Goal: Task Accomplishment & Management: Use online tool/utility

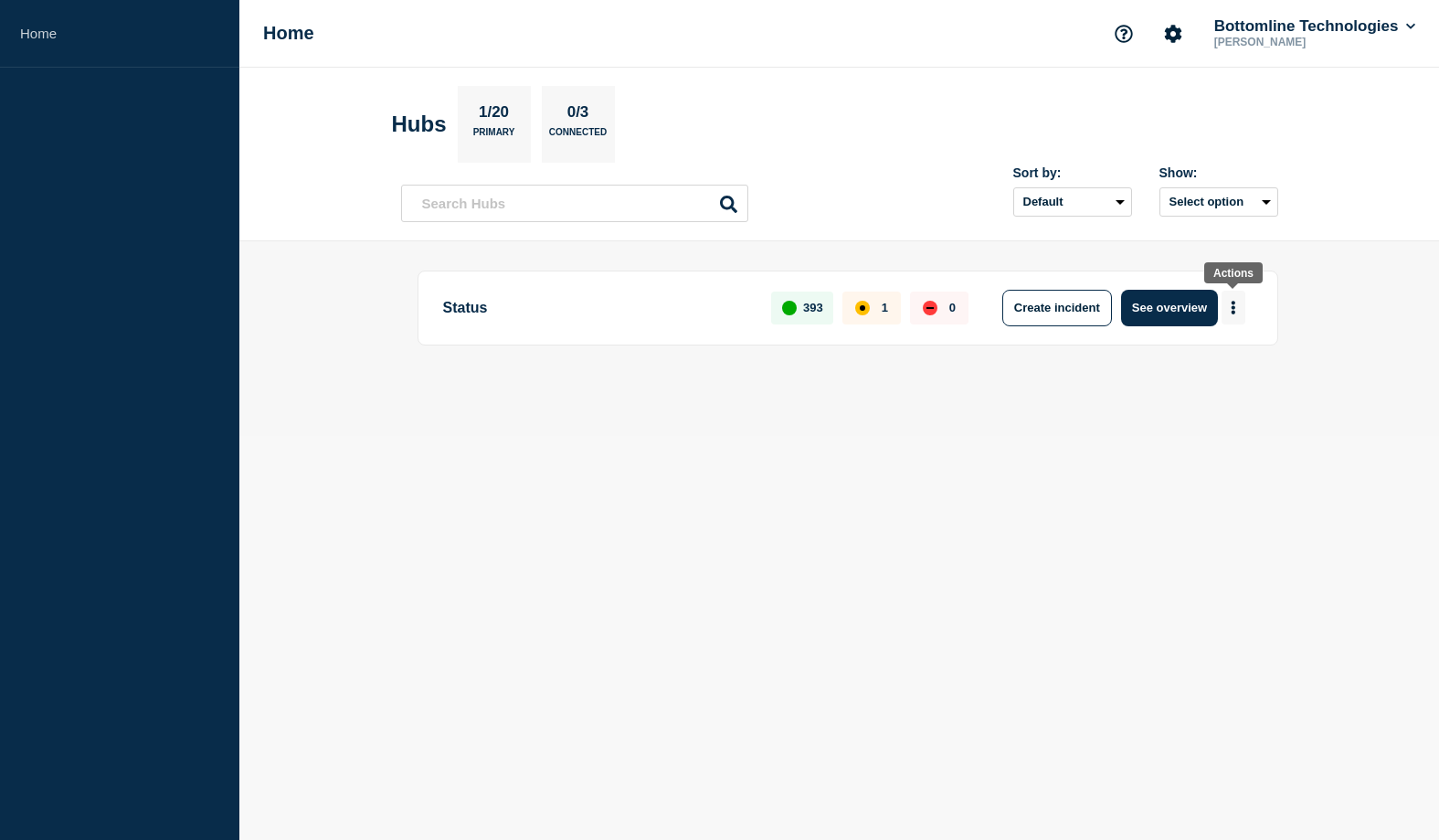
click at [1242, 308] on button "More actions" at bounding box center [1234, 308] width 24 height 34
click at [1194, 368] on button "Create maintenance" at bounding box center [1226, 365] width 124 height 16
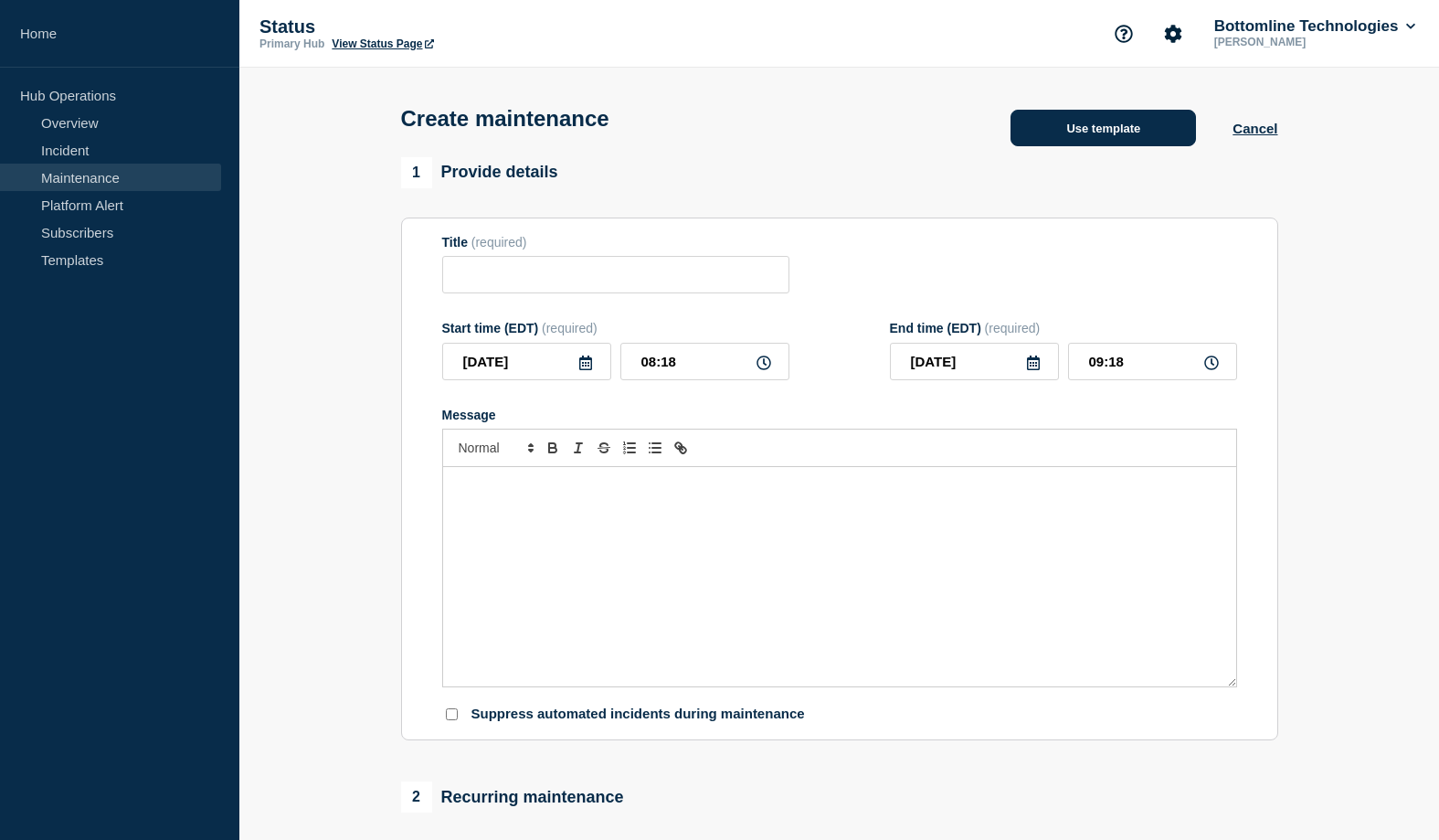
click at [1089, 125] on button "Use template" at bounding box center [1103, 128] width 185 height 37
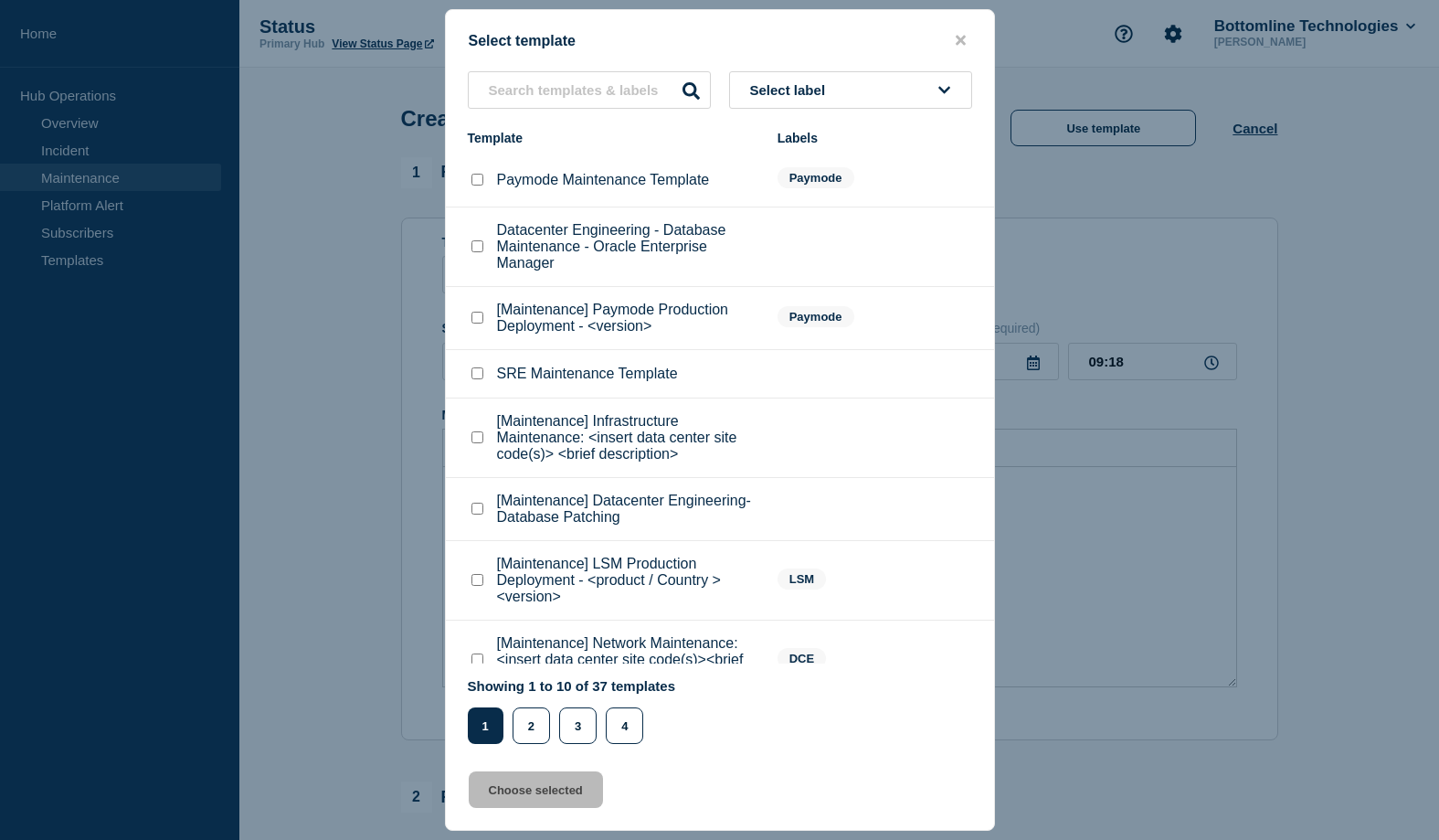
click at [830, 83] on span "Select label" at bounding box center [791, 91] width 83 height 16
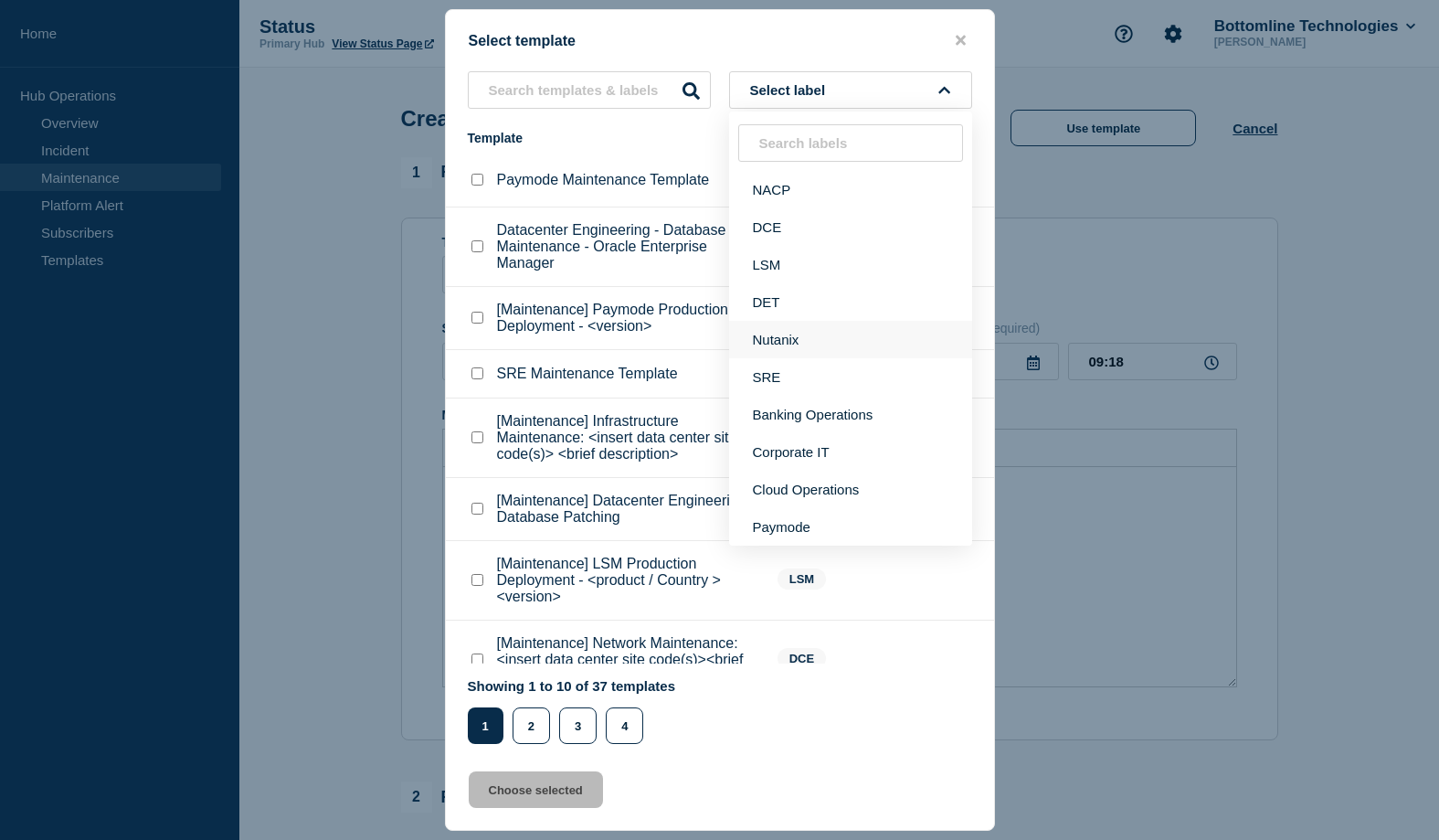
click at [782, 358] on button "Nutanix" at bounding box center [851, 340] width 243 height 38
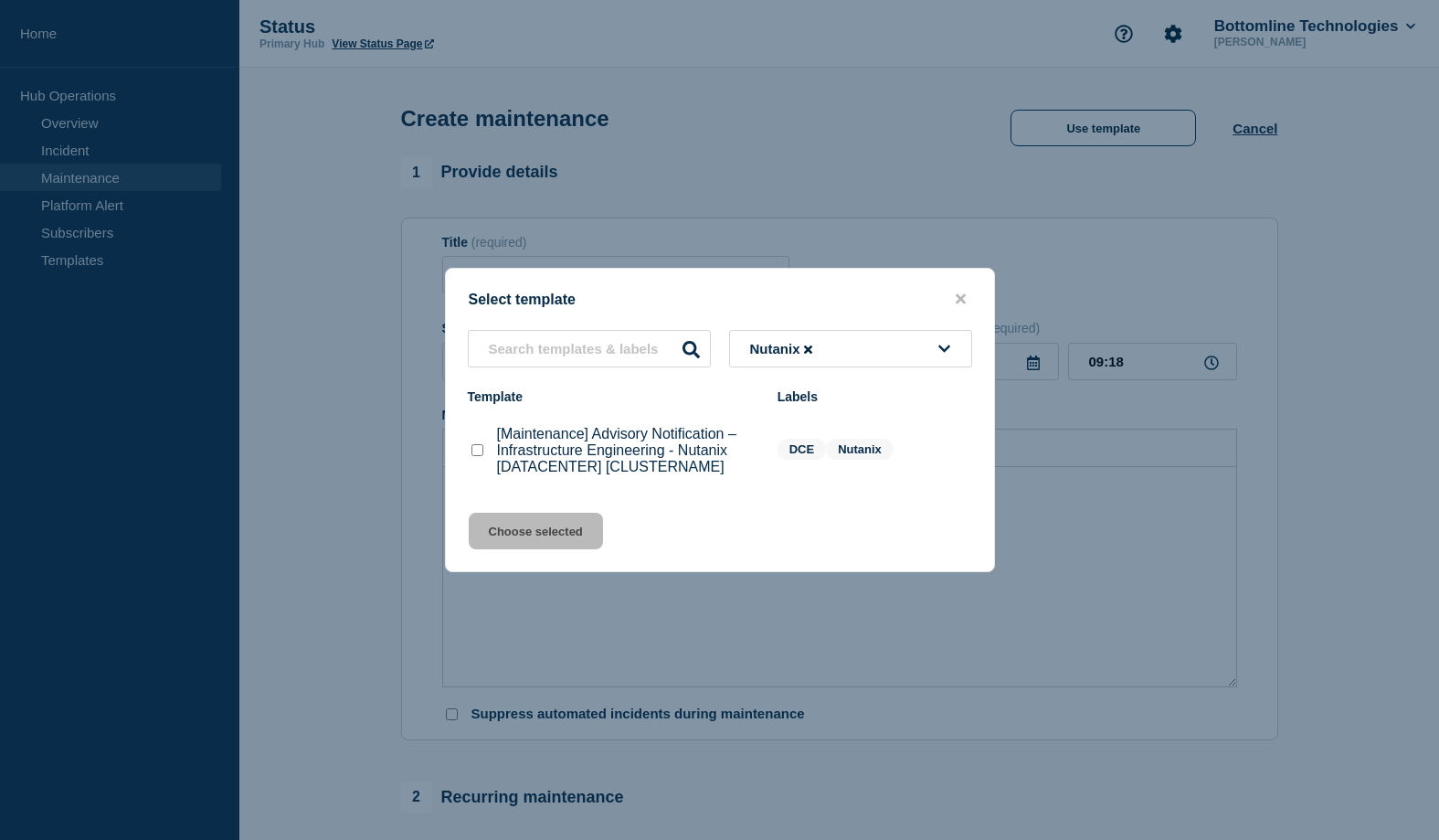
click at [474, 455] on checkbox"] "[Maintenance] Advisory Notification – Infrastructure Engineering - Nutanix [DAT…" at bounding box center [477, 450] width 12 height 12
checkbox checkbox"] "true"
click at [546, 537] on button "Choose selected" at bounding box center [535, 530] width 135 height 37
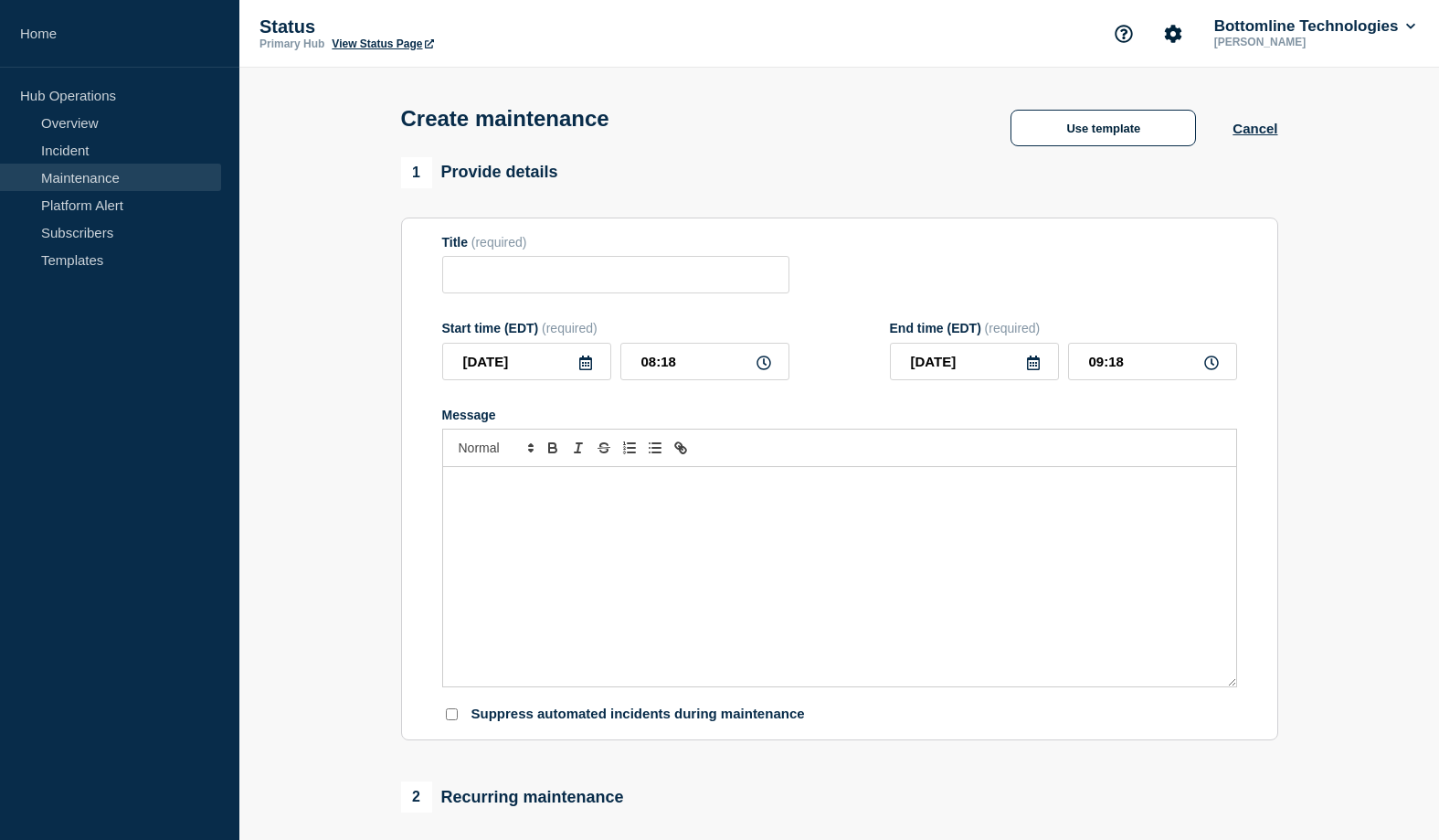
type input "[Maintenance] Advisory Notification – Infrastructure Engineering - Nutanix [DAT…"
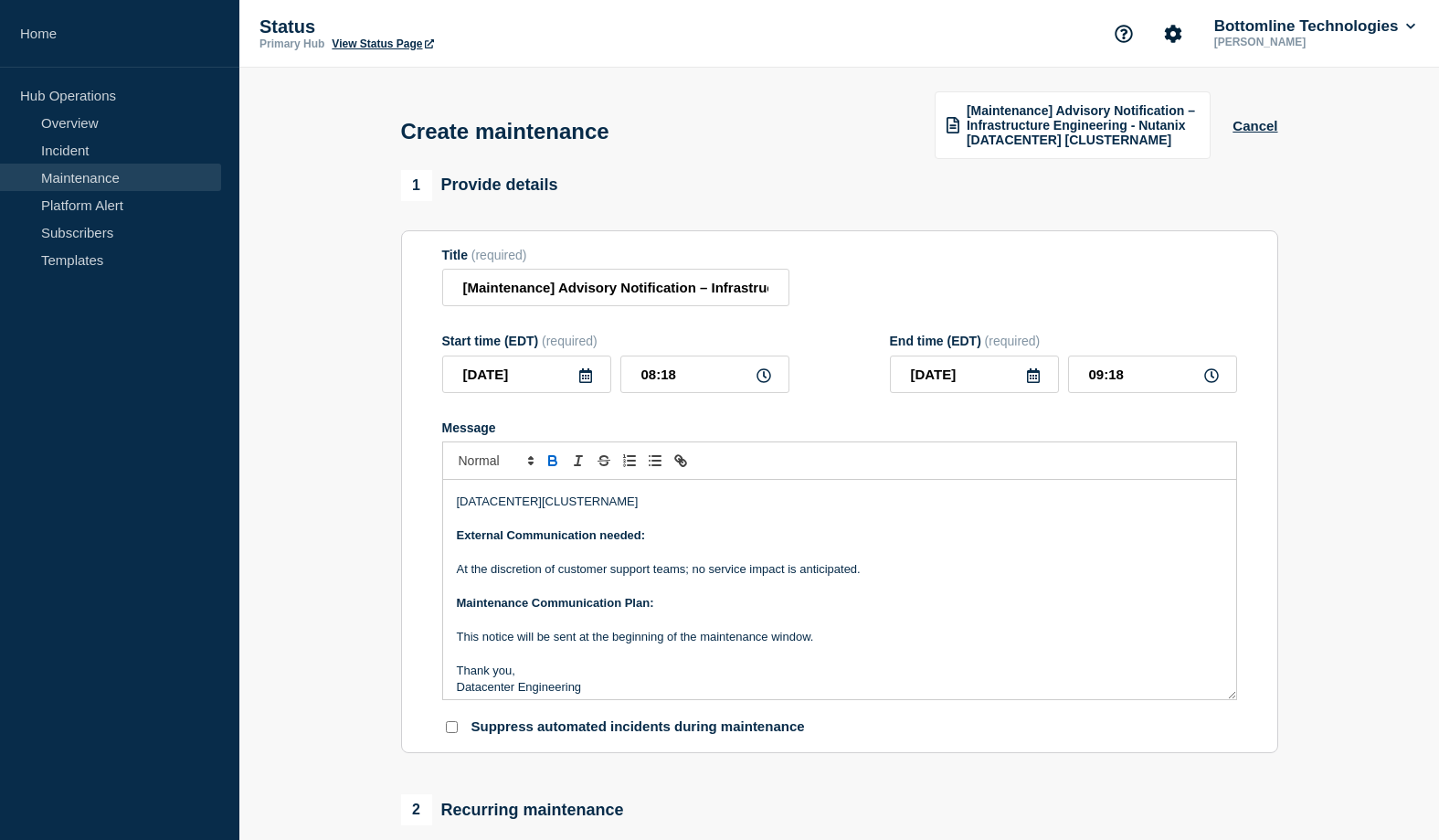
scroll to position [197, 0]
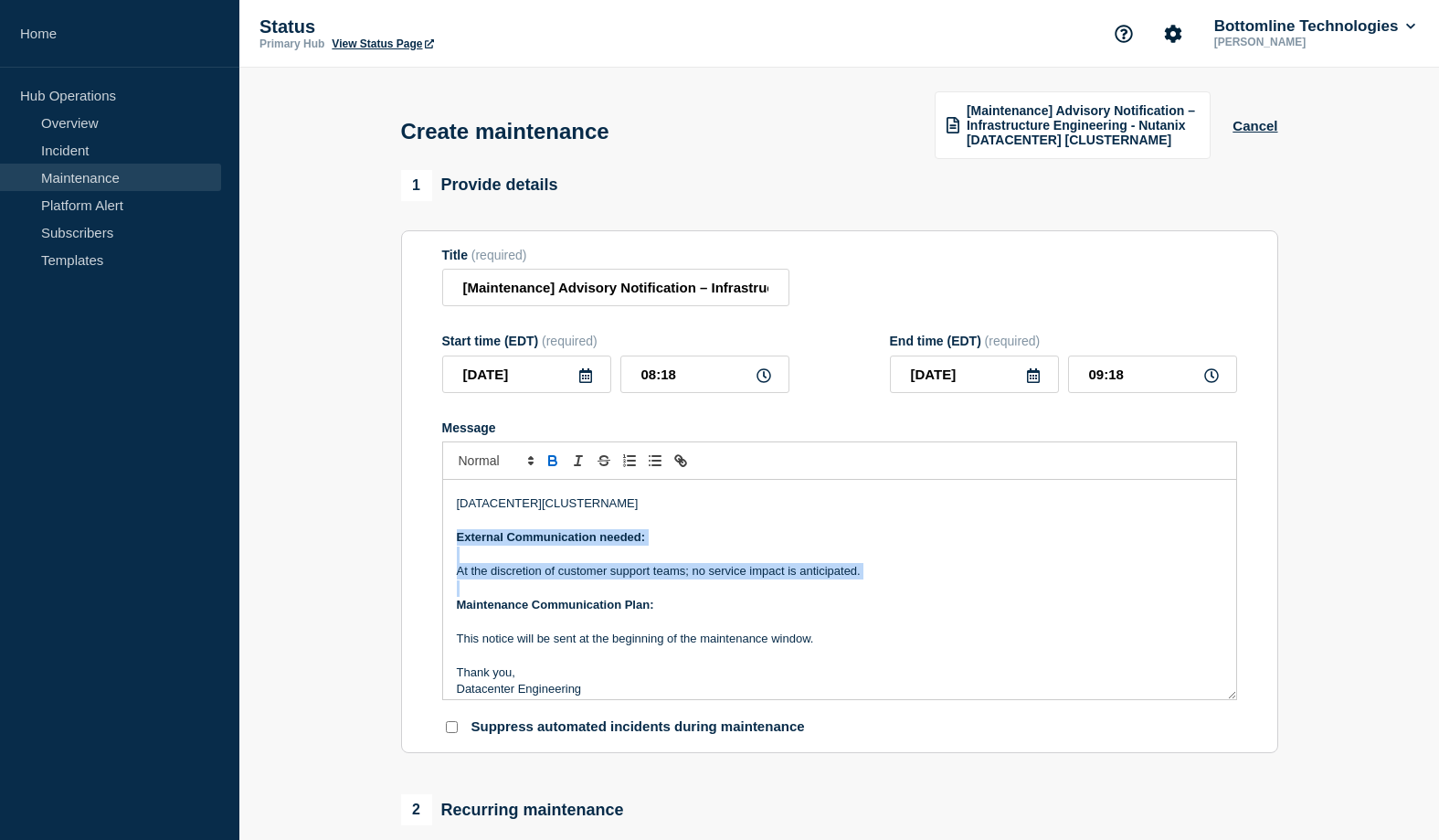
drag, startPoint x: 455, startPoint y: 555, endPoint x: 913, endPoint y: 598, distance: 460.0
click at [913, 598] on div "Description of event: Nutanix updates will be applied to [CLUSTERNAME] in [DATA…" at bounding box center [840, 589] width 793 height 219
copy div "External Communication needed: At the discretion of customer support teams; no …"
